Goal: Navigation & Orientation: Find specific page/section

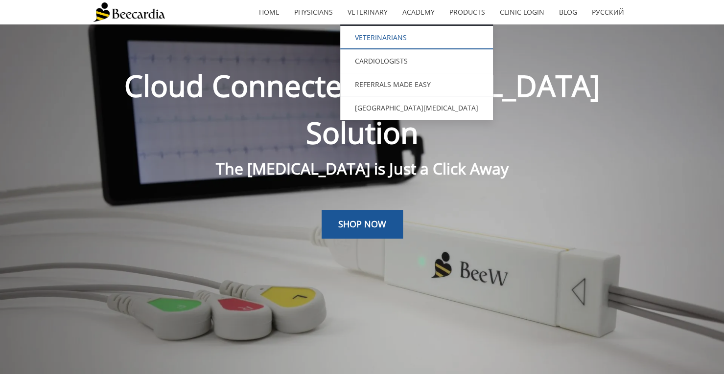
click at [377, 34] on link "Veterinarians" at bounding box center [416, 37] width 153 height 23
click at [388, 34] on link "Veterinarians" at bounding box center [416, 37] width 153 height 23
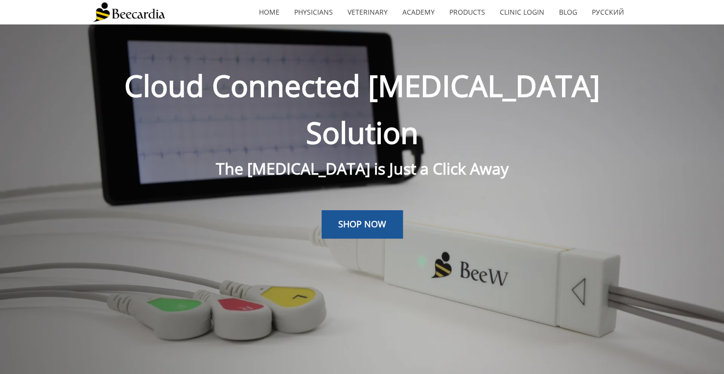
click at [523, 10] on link "Clinic Login" at bounding box center [521, 12] width 59 height 23
